Goal: Transaction & Acquisition: Subscribe to service/newsletter

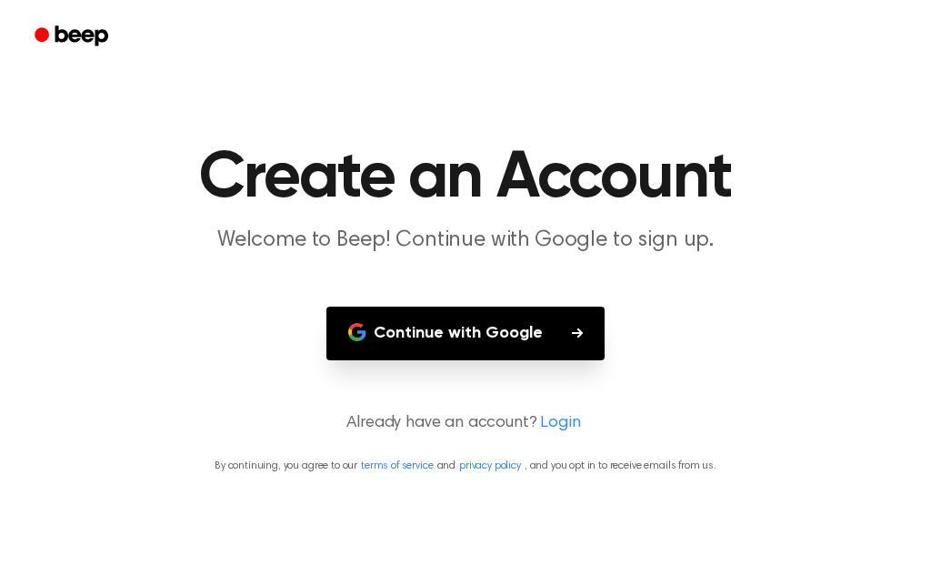
click at [426, 303] on main "Create an Account Welcome to Beep! Continue with Google to sign up. Continue wi…" at bounding box center [465, 293] width 931 height 586
click at [429, 340] on button "Continue with Google" at bounding box center [466, 334] width 278 height 54
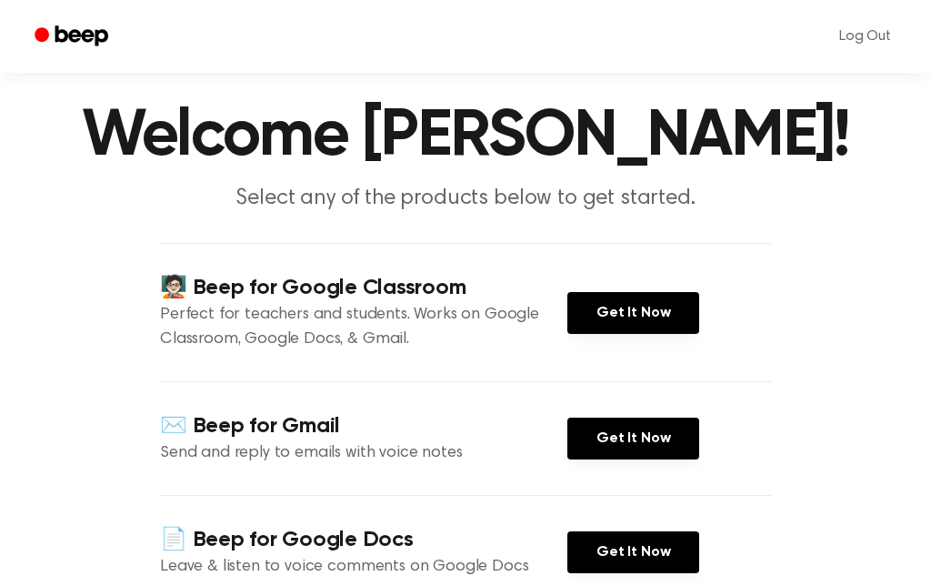
scroll to position [43, 0]
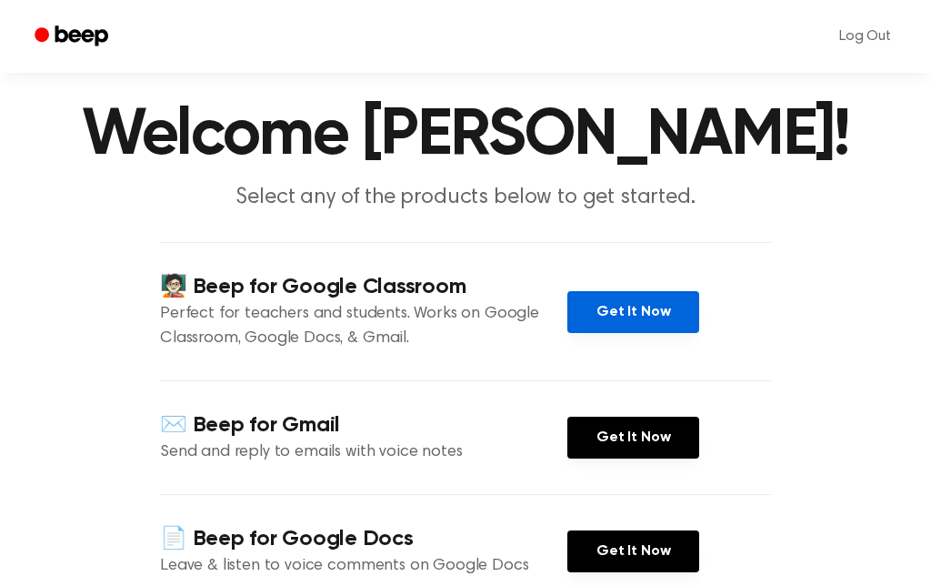
click at [608, 325] on link "Get It Now" at bounding box center [634, 312] width 132 height 42
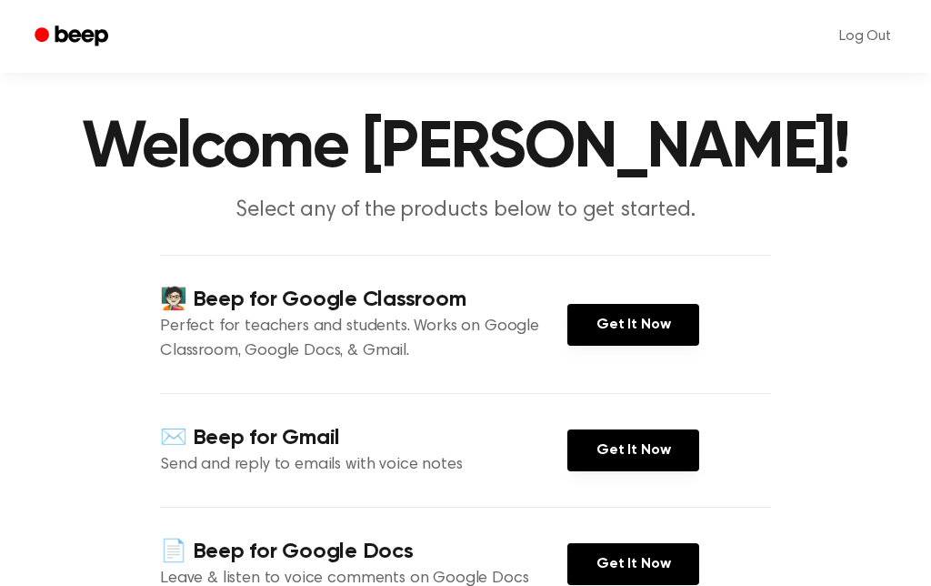
scroll to position [0, 0]
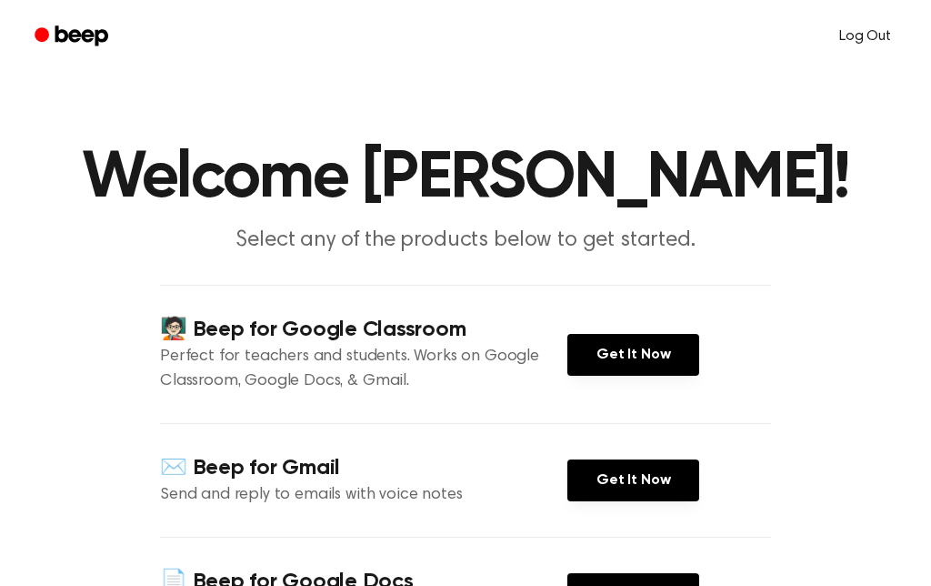
click at [867, 28] on link "Log Out" at bounding box center [865, 37] width 88 height 44
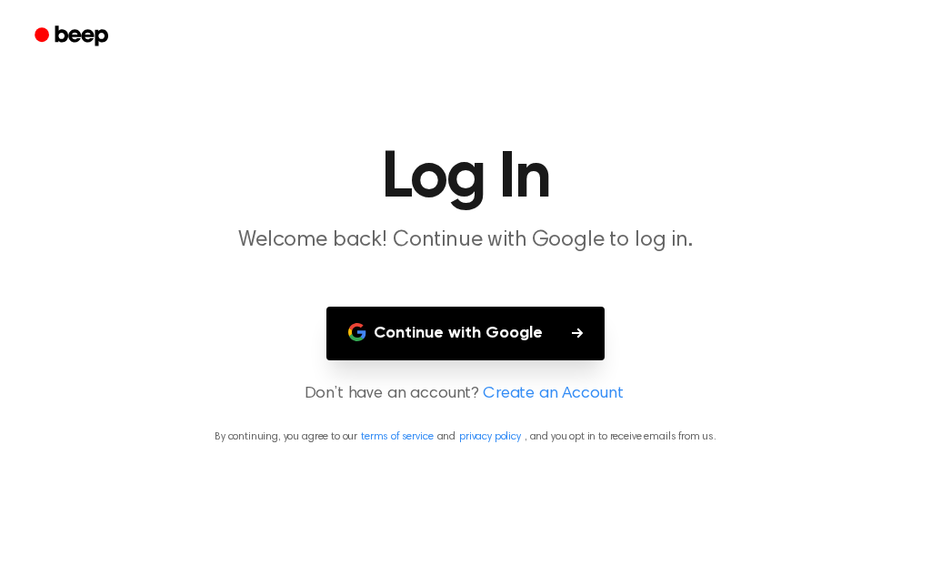
click at [520, 344] on button "Continue with Google" at bounding box center [466, 334] width 278 height 54
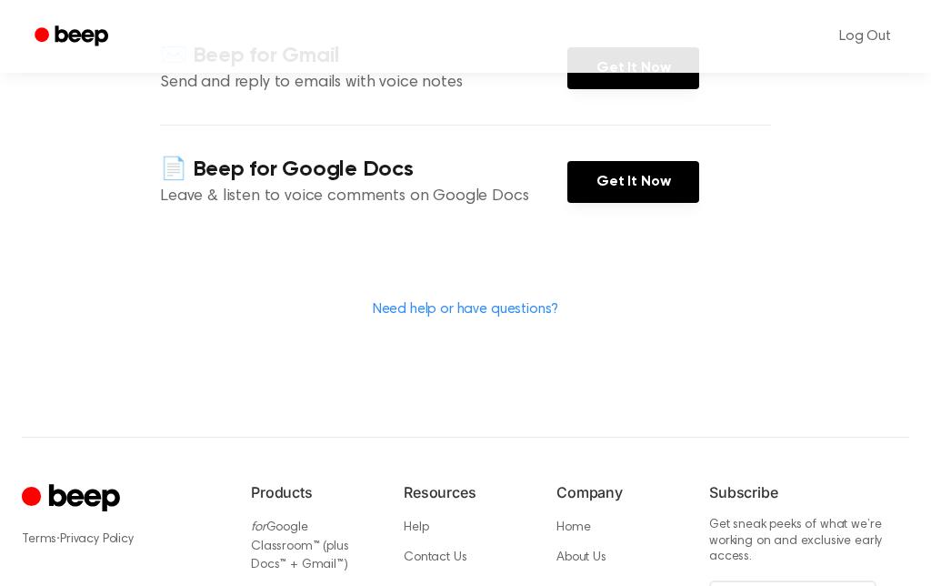
scroll to position [410, 0]
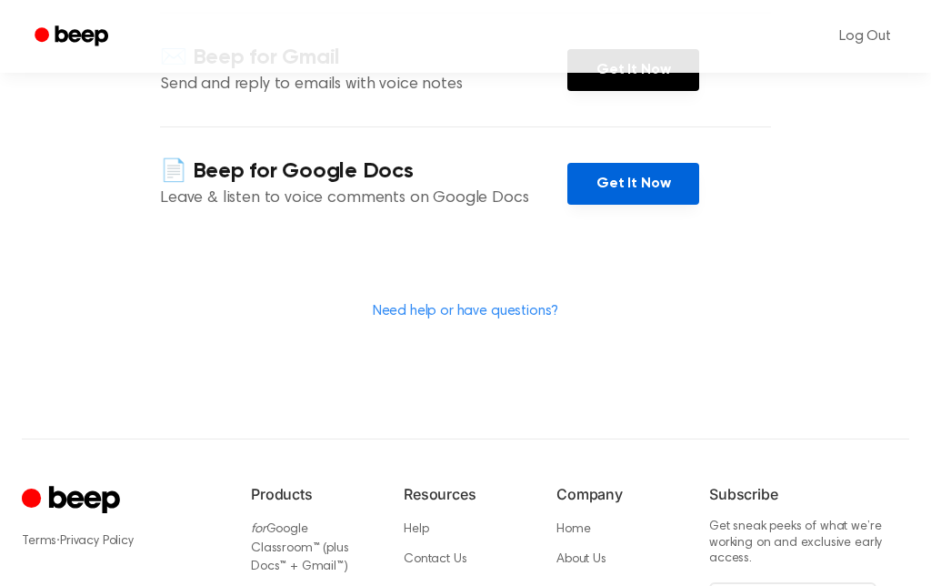
click at [624, 189] on link "Get It Now" at bounding box center [634, 184] width 132 height 42
